Goal: Task Accomplishment & Management: Manage account settings

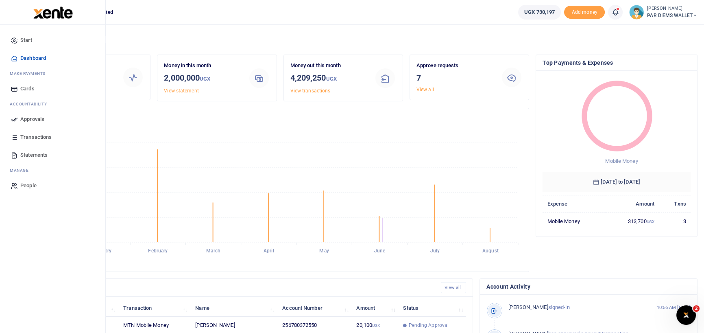
click at [28, 135] on span "Transactions" at bounding box center [35, 137] width 31 height 8
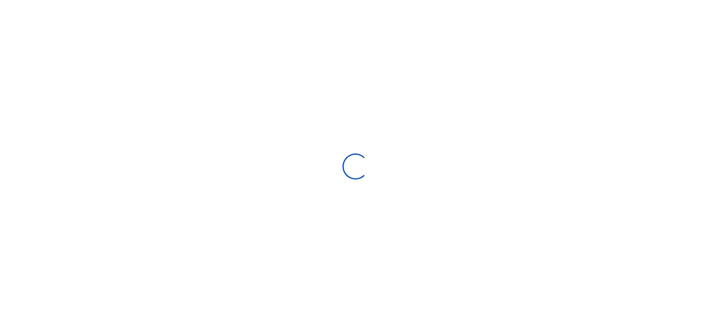
select select
type input "07/14/2025 - 08/12/2025"
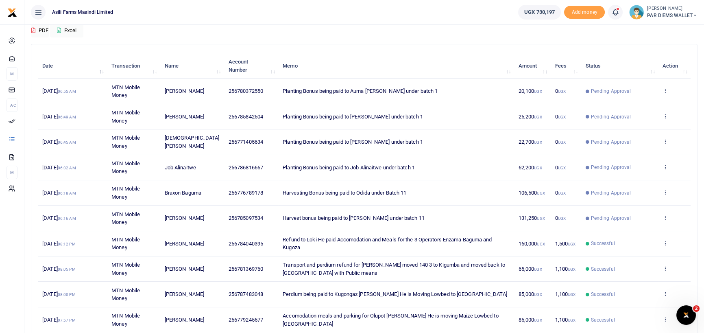
scroll to position [87, 0]
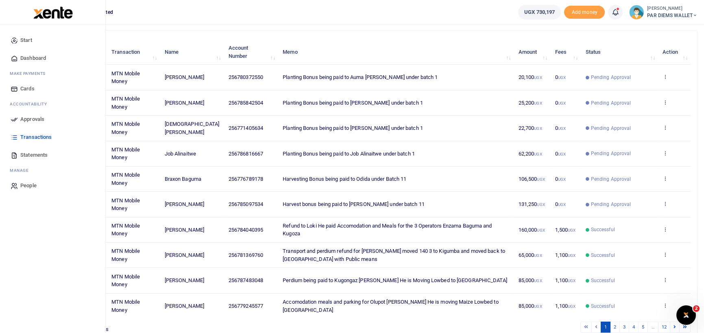
click at [20, 122] on link "Approvals" at bounding box center [53, 119] width 92 height 18
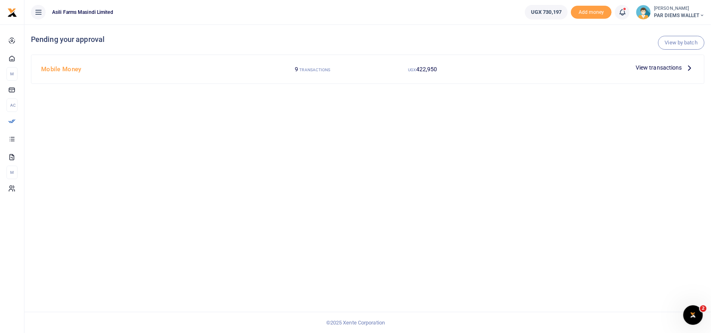
click at [690, 68] on icon at bounding box center [689, 67] width 9 height 9
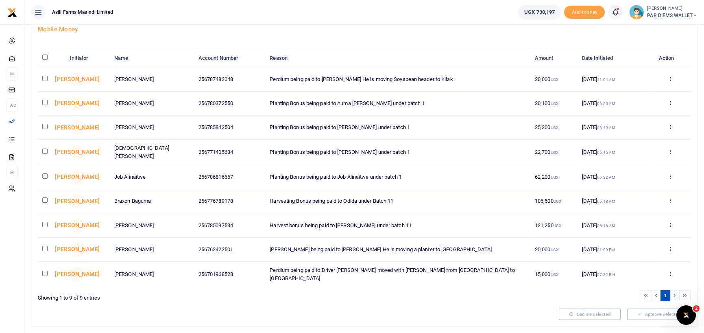
scroll to position [71, 0]
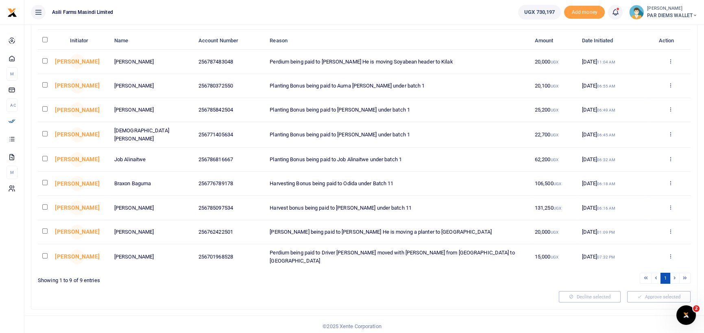
click at [44, 85] on input "checkbox" at bounding box center [44, 84] width 5 height 5
checkbox input "true"
click at [47, 109] on input "checkbox" at bounding box center [44, 108] width 5 height 5
checkbox input "true"
click at [45, 132] on input "checkbox" at bounding box center [44, 133] width 5 height 5
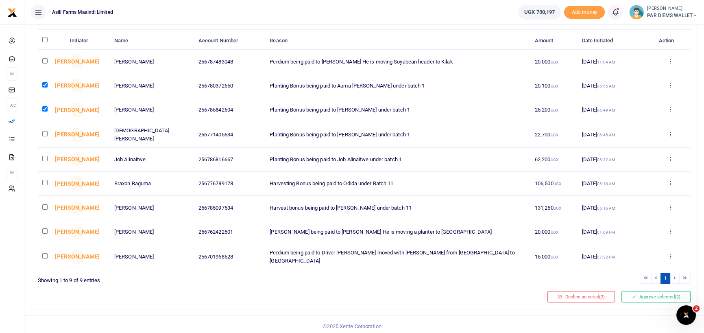
checkbox input "true"
click at [43, 156] on input "checkbox" at bounding box center [44, 158] width 5 height 5
checkbox input "true"
click at [45, 61] on input "checkbox" at bounding box center [44, 60] width 5 height 5
checkbox input "true"
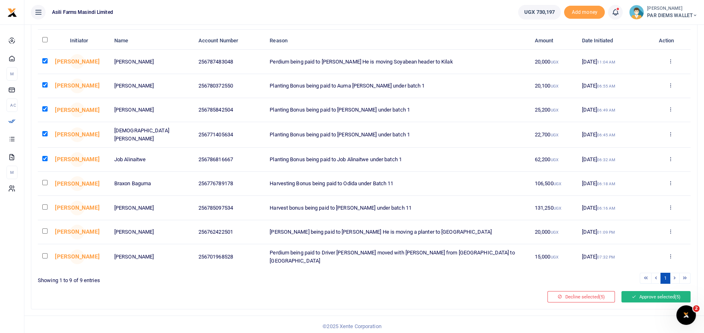
click at [643, 294] on button "Approve selected (5)" at bounding box center [656, 296] width 69 height 11
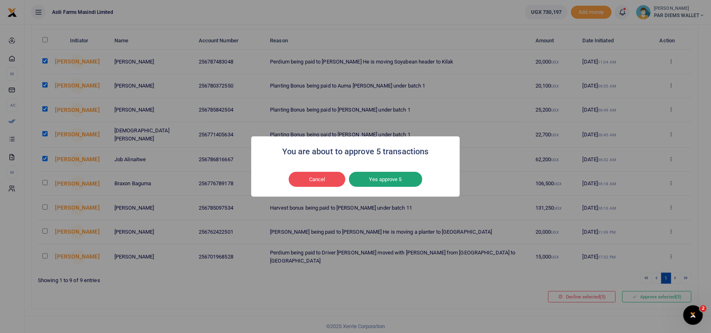
click at [393, 182] on button "Yes approve 5" at bounding box center [385, 179] width 73 height 15
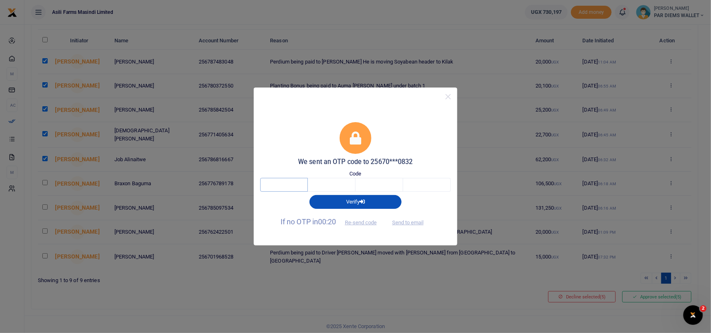
click at [274, 182] on input "text" at bounding box center [284, 185] width 48 height 14
type input "9"
type input "4"
type input "7"
type input "2"
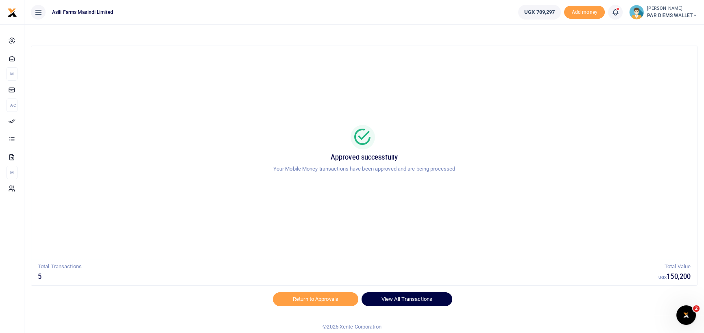
click at [388, 302] on link "View All Transactions" at bounding box center [407, 299] width 91 height 14
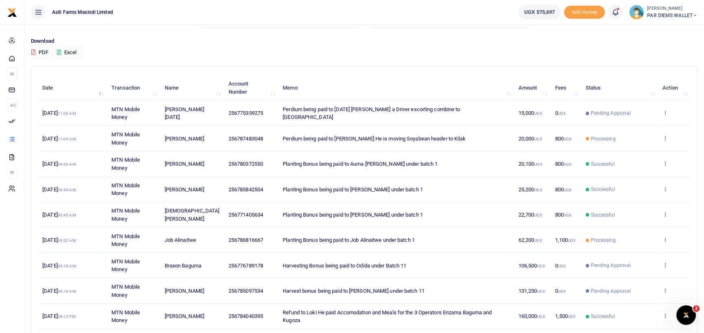
scroll to position [46, 0]
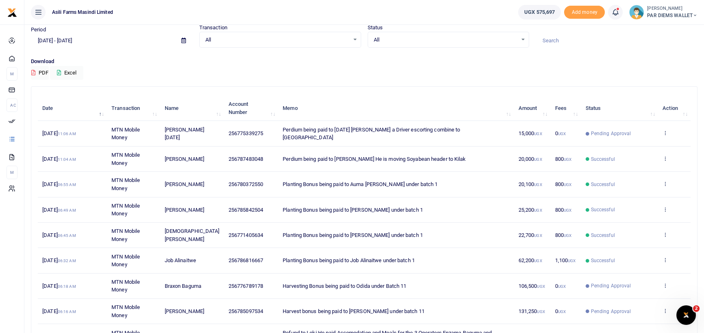
scroll to position [128, 0]
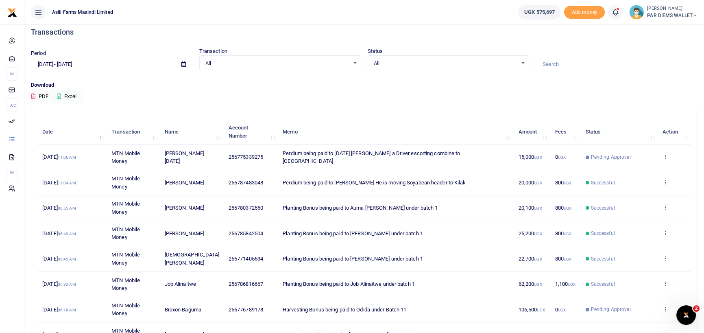
scroll to position [6, 0]
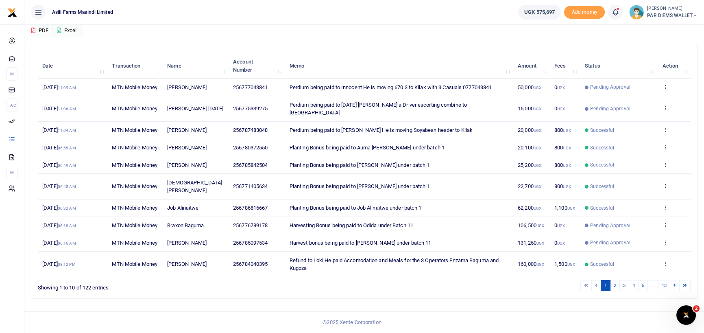
scroll to position [122, 0]
click at [667, 222] on icon at bounding box center [665, 225] width 5 height 6
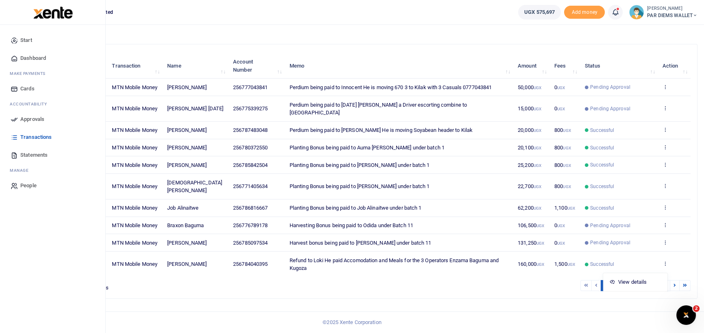
click at [28, 119] on span "Approvals" at bounding box center [32, 119] width 24 height 8
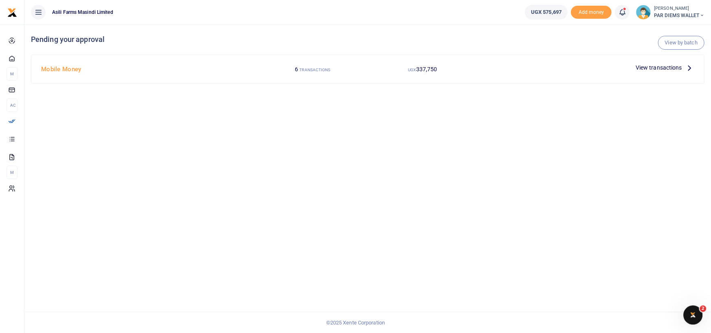
click at [689, 70] on icon at bounding box center [689, 67] width 9 height 9
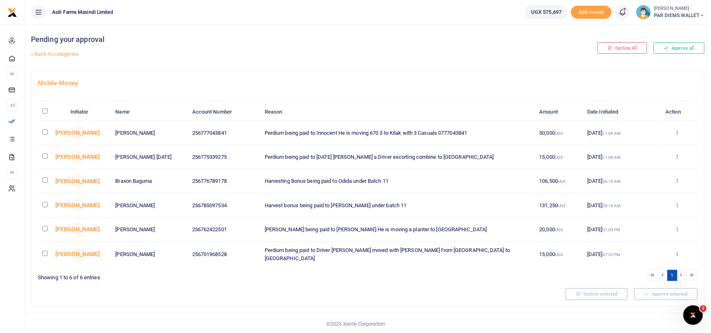
click at [46, 206] on input "checkbox" at bounding box center [44, 204] width 5 height 5
checkbox input "true"
click at [46, 179] on input "checkbox" at bounding box center [44, 179] width 5 height 5
checkbox input "true"
click at [678, 293] on button "Approve selected (2)" at bounding box center [662, 293] width 69 height 11
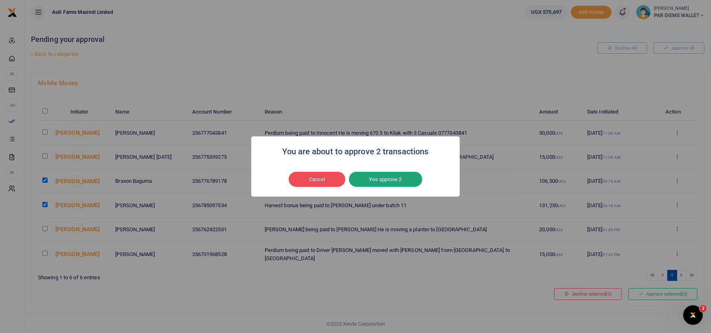
click at [390, 177] on button "Yes approve 2" at bounding box center [385, 179] width 73 height 15
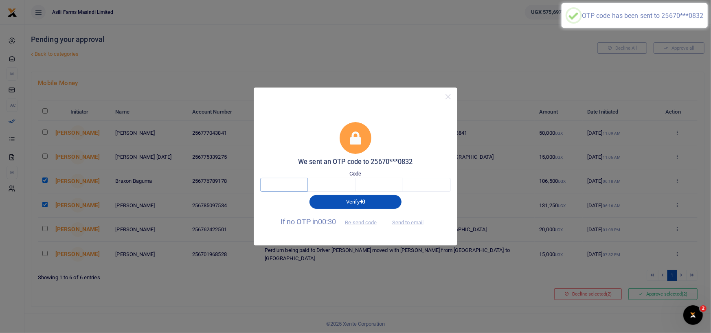
click at [297, 185] on input "text" at bounding box center [284, 185] width 48 height 14
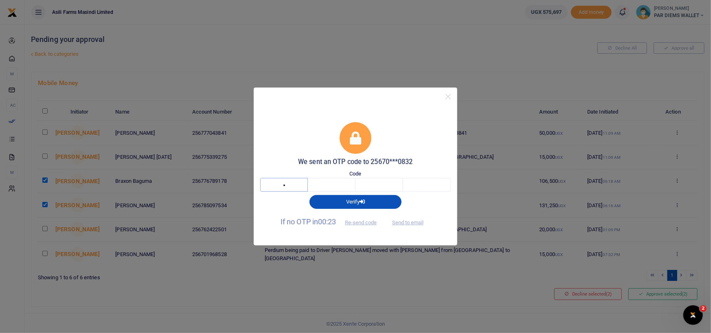
type input "4"
type input "3"
type input "0"
type input "3"
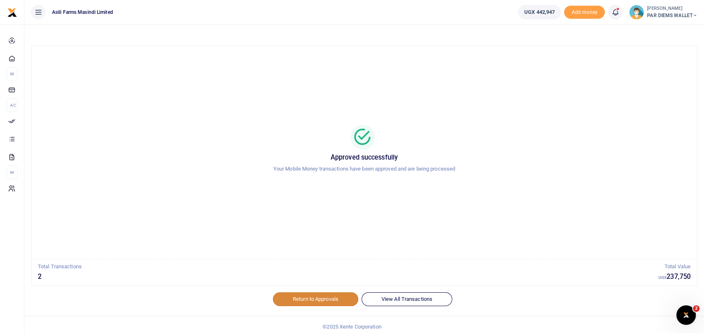
click at [338, 303] on link "Return to Approvals" at bounding box center [315, 299] width 85 height 14
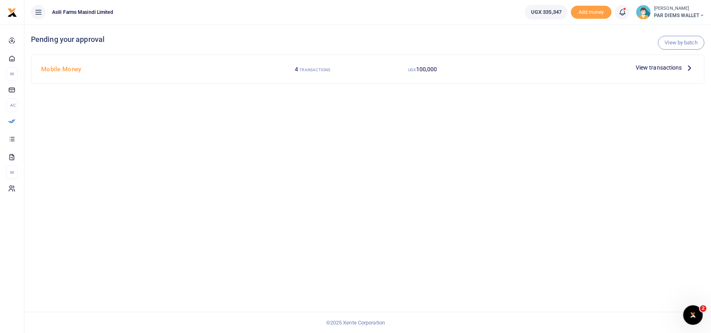
click at [691, 67] on icon at bounding box center [689, 67] width 9 height 9
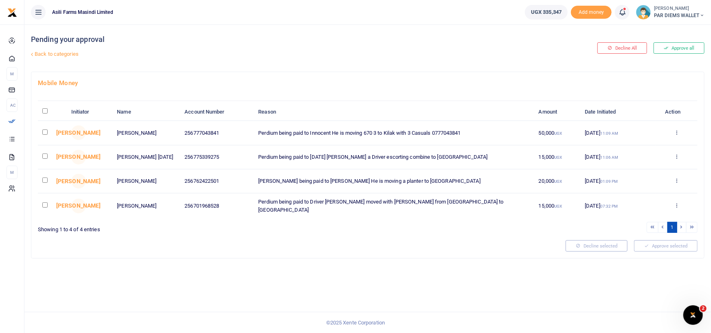
click at [44, 131] on input "checkbox" at bounding box center [44, 131] width 5 height 5
checkbox input "true"
click at [46, 157] on input "checkbox" at bounding box center [44, 155] width 5 height 5
checkbox input "true"
click at [44, 179] on input "checkbox" at bounding box center [44, 179] width 5 height 5
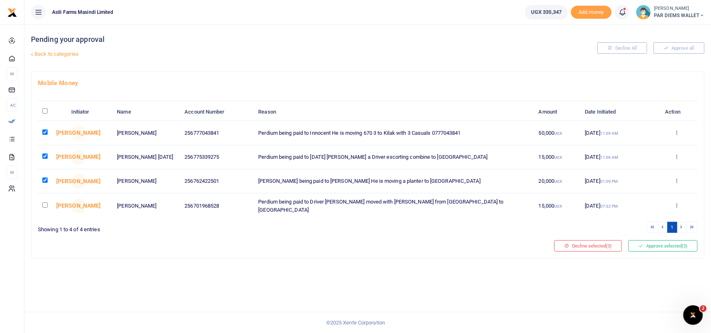
click at [45, 179] on input "checkbox" at bounding box center [44, 179] width 5 height 5
checkbox input "false"
click at [644, 241] on button "Approve selected (2)" at bounding box center [662, 245] width 69 height 11
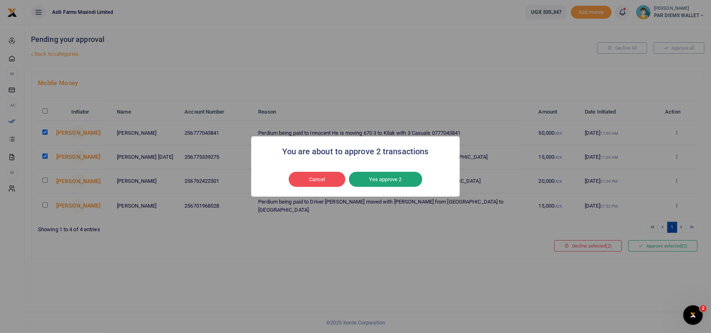
click at [393, 181] on button "Yes approve 2" at bounding box center [385, 179] width 73 height 15
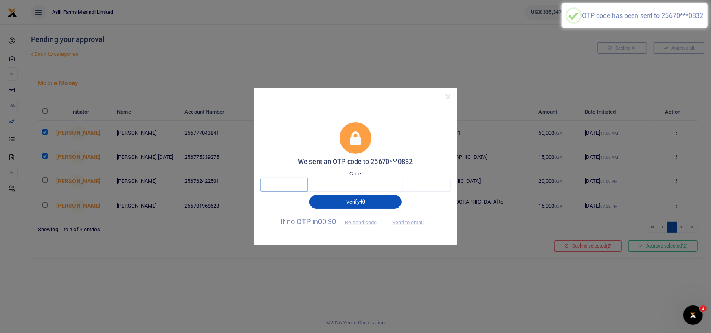
click at [295, 182] on input "text" at bounding box center [284, 185] width 48 height 14
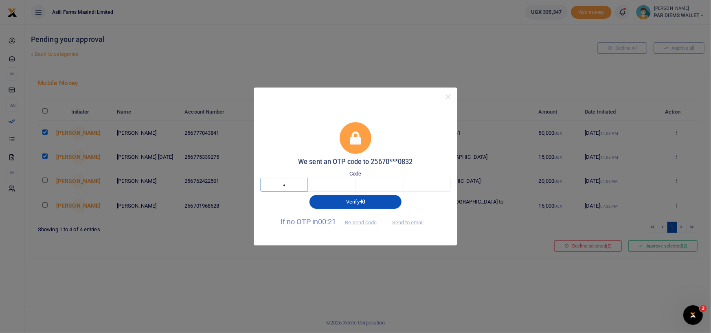
type input "6"
type input "8"
type input "7"
type input "5"
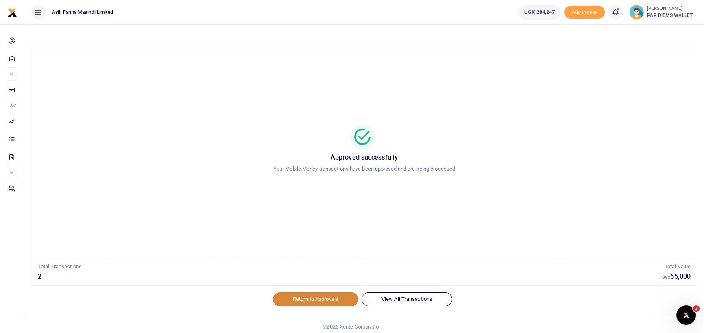
click at [327, 296] on link "Return to Approvals" at bounding box center [315, 299] width 85 height 14
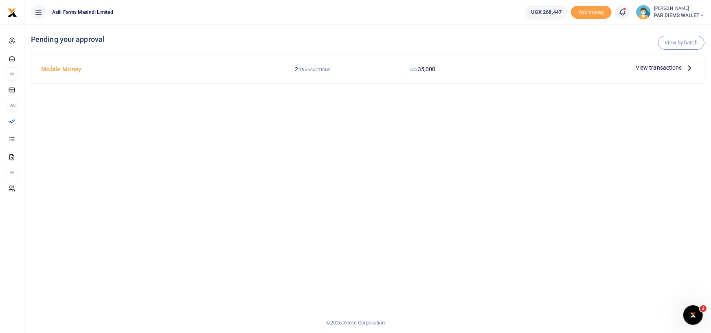
click at [690, 69] on icon at bounding box center [689, 67] width 9 height 9
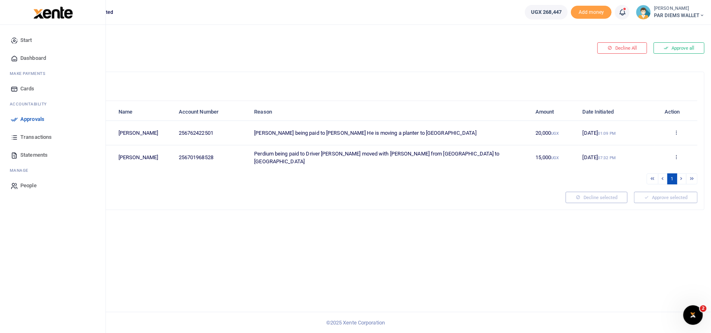
click at [34, 138] on span "Transactions" at bounding box center [35, 137] width 31 height 8
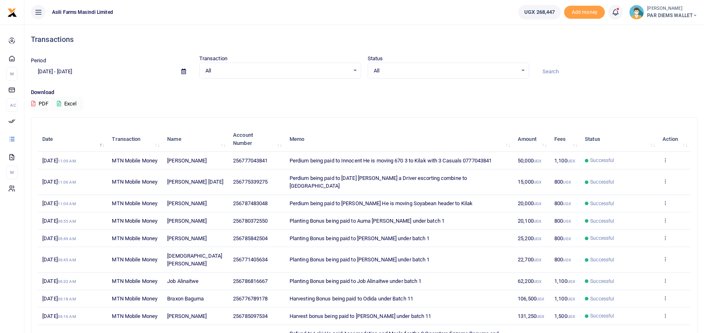
click at [525, 71] on div "All Select an option..." at bounding box center [448, 70] width 161 height 9
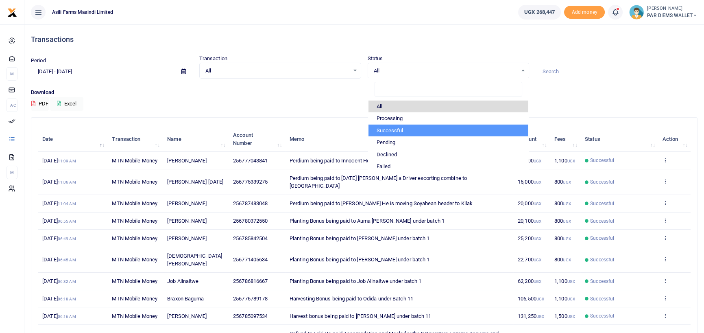
click at [425, 129] on li "Successful" at bounding box center [449, 131] width 160 height 12
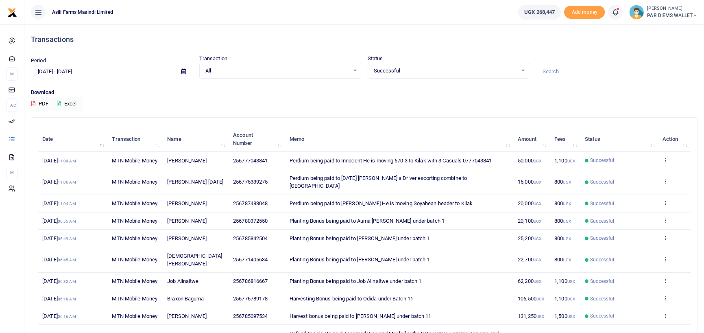
click at [354, 72] on div "All Select an option..." at bounding box center [280, 70] width 161 height 9
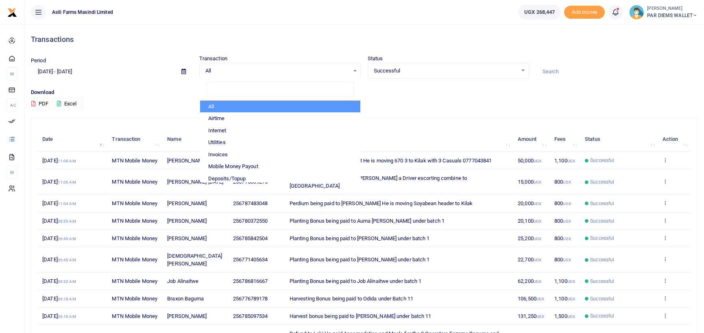
click at [398, 92] on p "Download" at bounding box center [364, 92] width 667 height 9
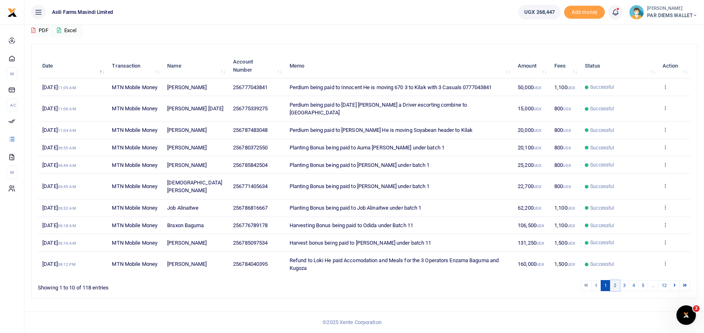
click at [615, 286] on link "2" at bounding box center [615, 285] width 10 height 11
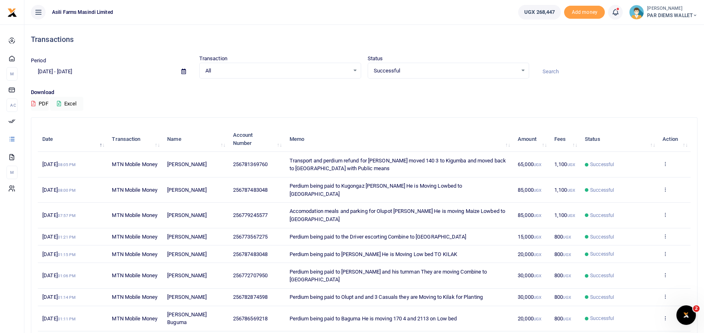
click at [523, 72] on div "Successful Select an option..." at bounding box center [448, 70] width 161 height 9
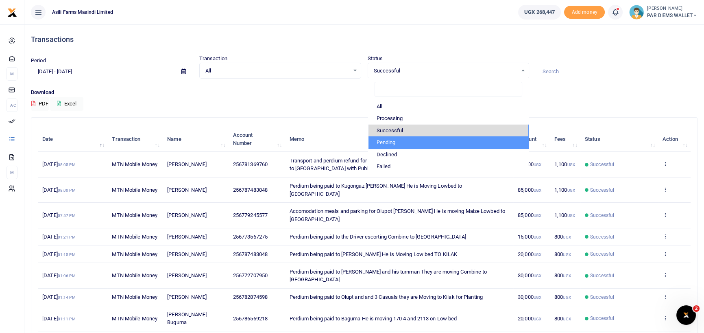
click at [444, 146] on li "Pending" at bounding box center [449, 142] width 160 height 12
select select "PENDING"
